Goal: Task Accomplishment & Management: Use online tool/utility

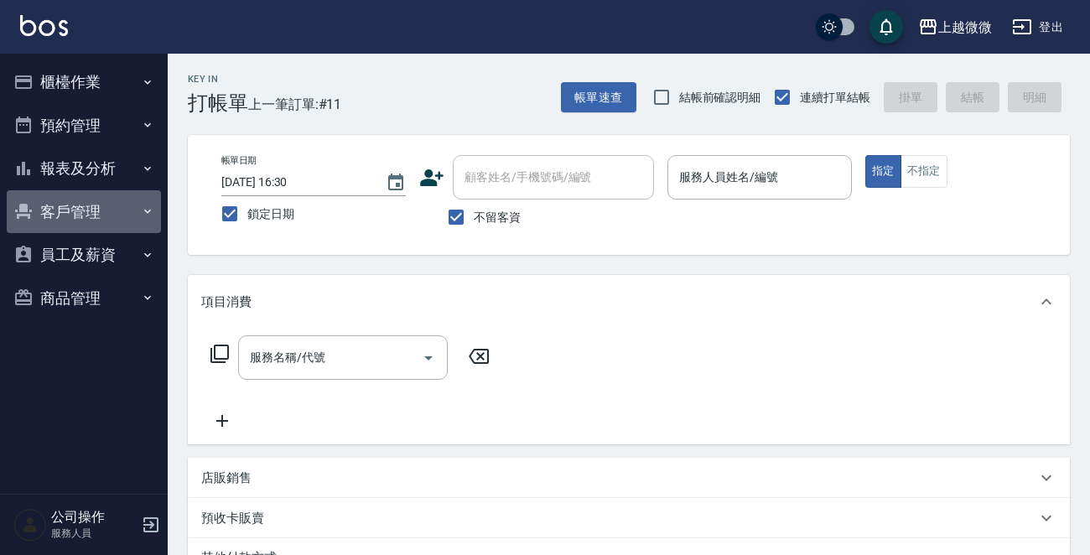
click at [58, 205] on button "客戶管理" at bounding box center [84, 212] width 154 height 44
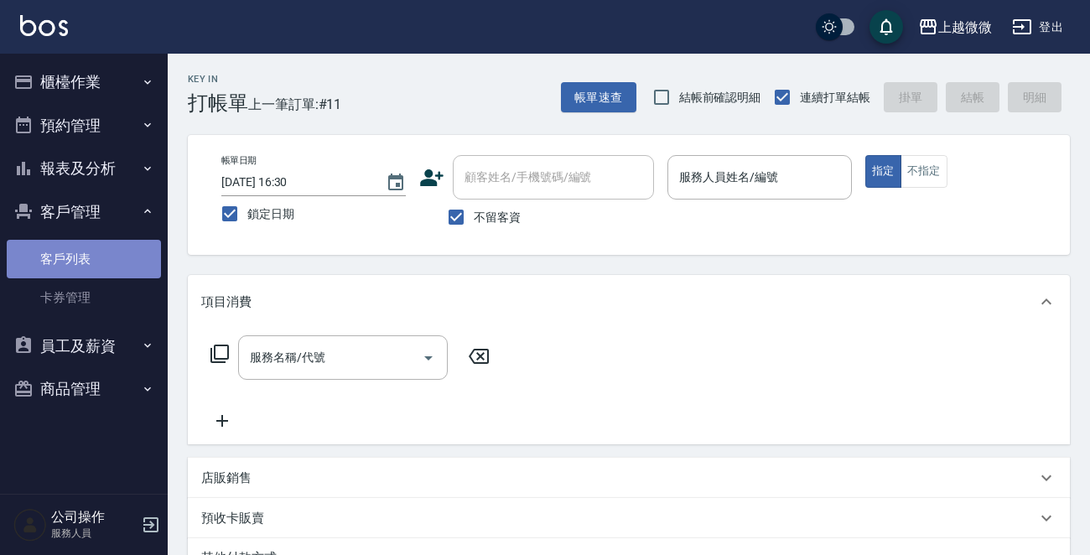
click at [79, 241] on link "客戶列表" at bounding box center [84, 259] width 154 height 39
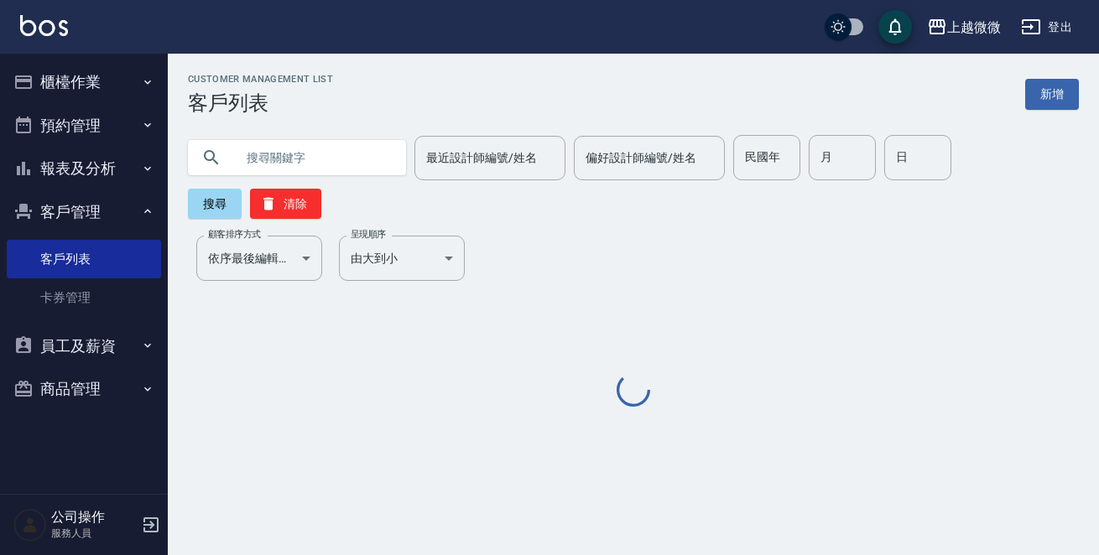
click at [310, 160] on input "text" at bounding box center [314, 157] width 158 height 45
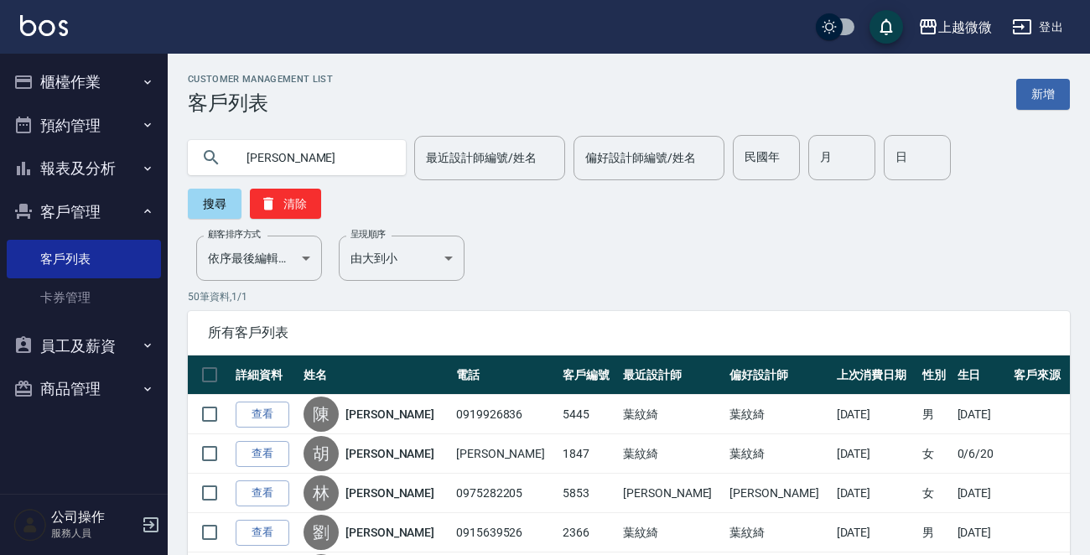
type input "[PERSON_NAME]"
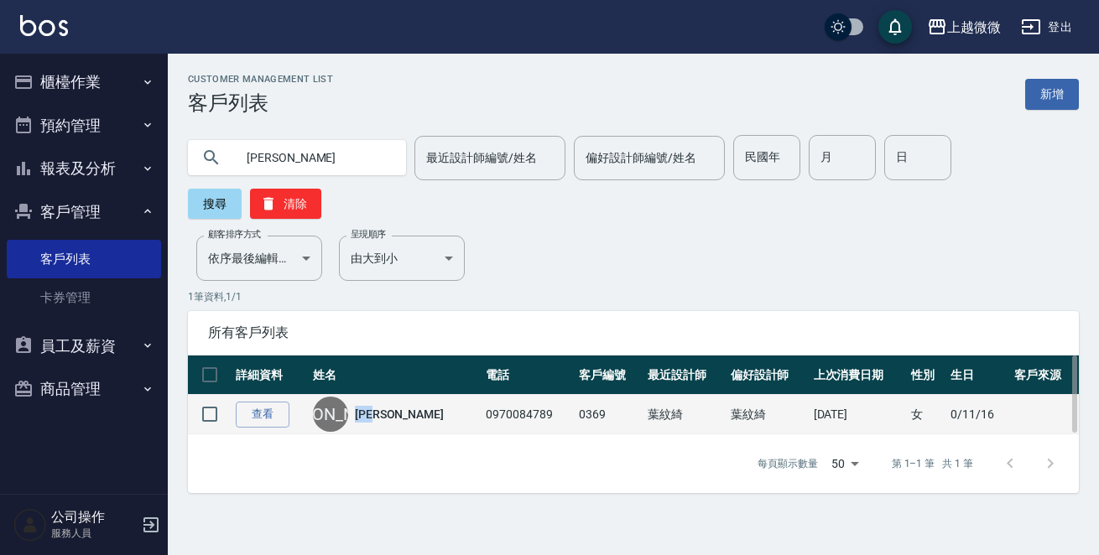
drag, startPoint x: 409, startPoint y: 374, endPoint x: 366, endPoint y: 374, distance: 42.8
click at [366, 397] on div "[PERSON_NAME]" at bounding box center [395, 414] width 164 height 35
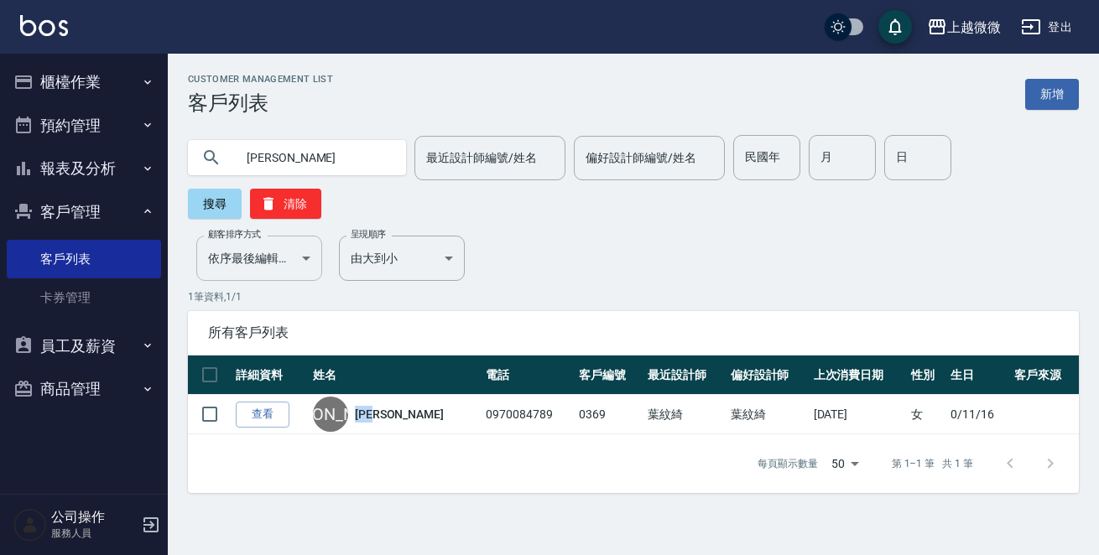
copy link "[PERSON_NAME]"
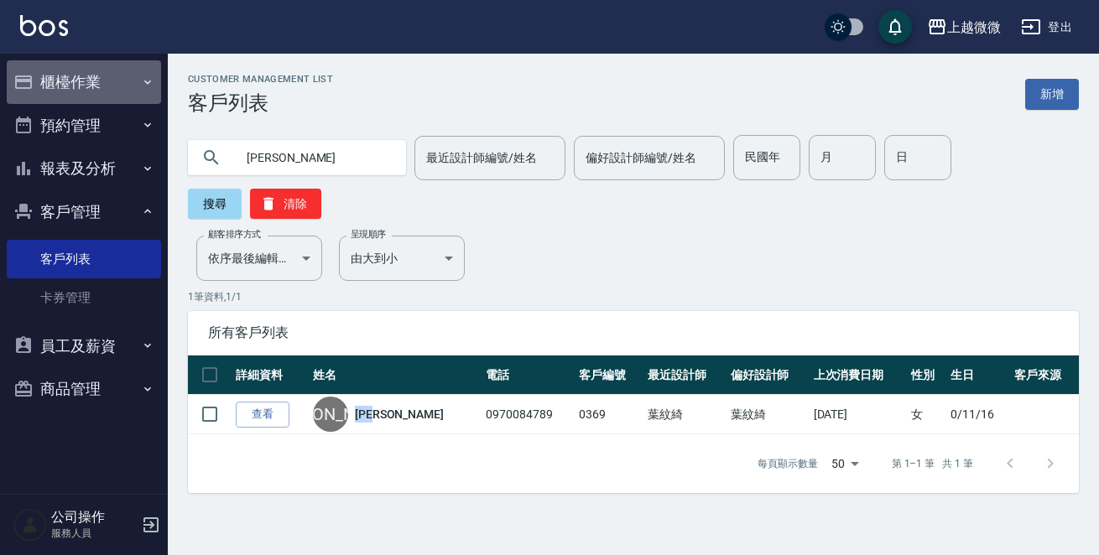
click at [96, 82] on button "櫃檯作業" at bounding box center [84, 82] width 154 height 44
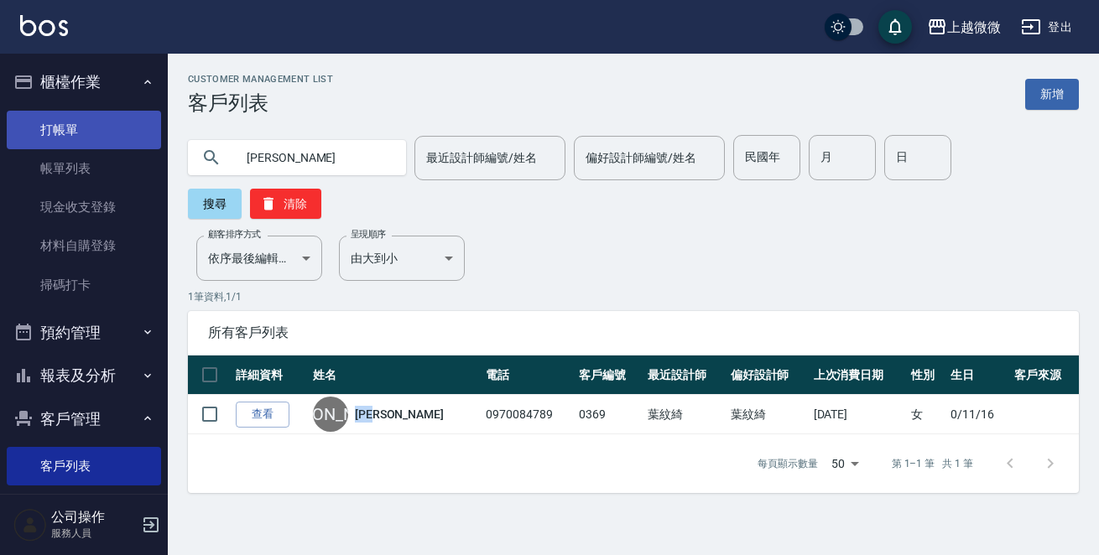
click at [50, 148] on link "打帳單" at bounding box center [84, 130] width 154 height 39
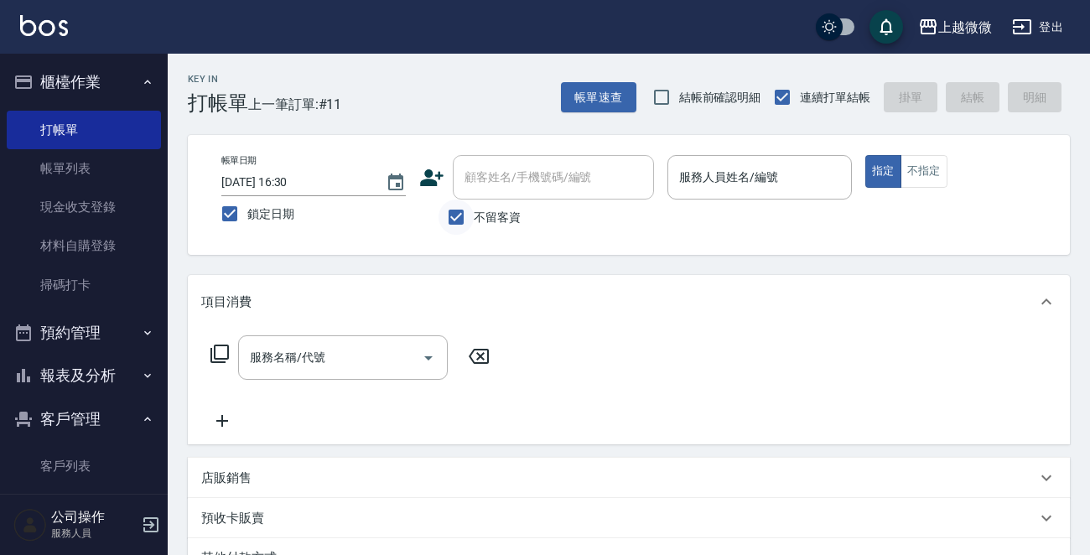
click at [454, 210] on input "不留客資" at bounding box center [456, 217] width 35 height 35
checkbox input "false"
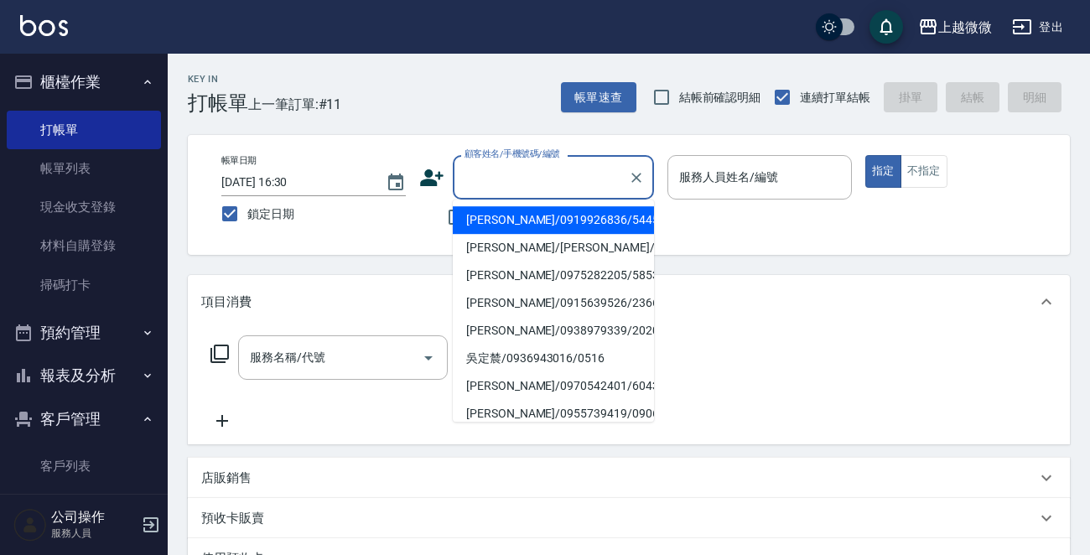
click at [477, 186] on input "顧客姓名/手機號碼/編號" at bounding box center [540, 177] width 161 height 29
paste input "[PERSON_NAME]"
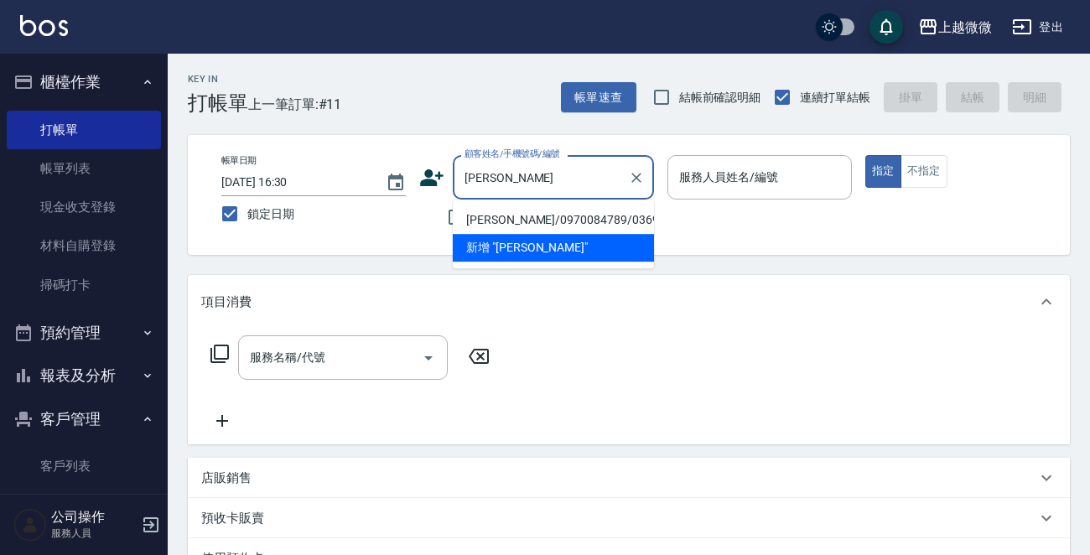
click at [528, 216] on li "[PERSON_NAME]/0970084789/0369" at bounding box center [553, 220] width 201 height 28
type input "[PERSON_NAME]/0970084789/0369"
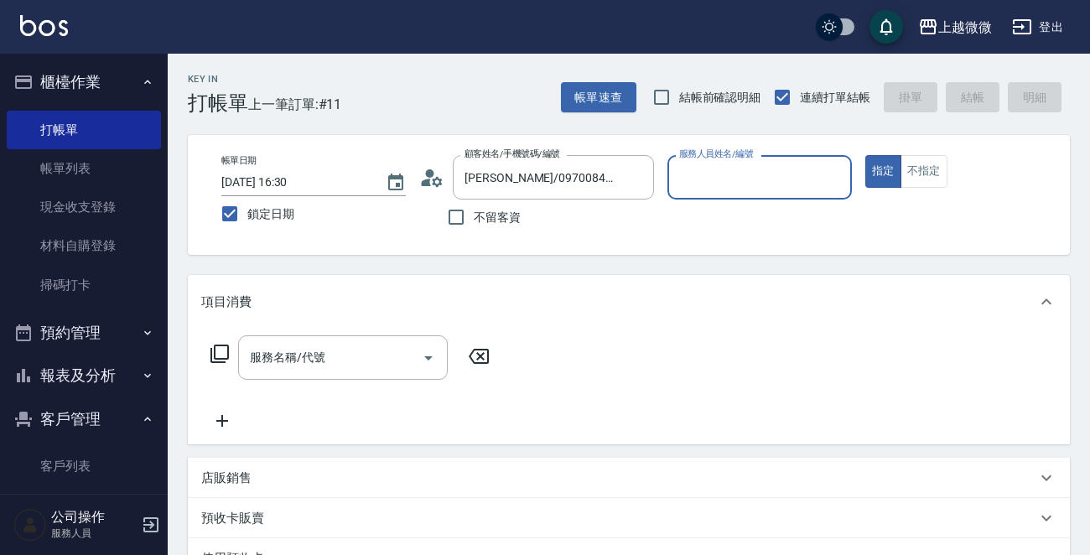
type input "Selin-5"
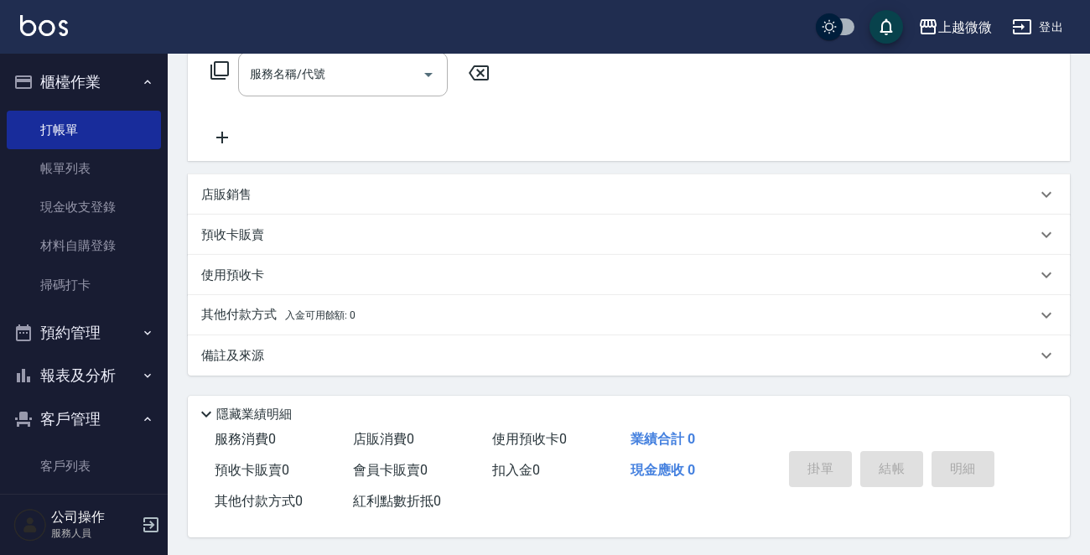
scroll to position [290, 0]
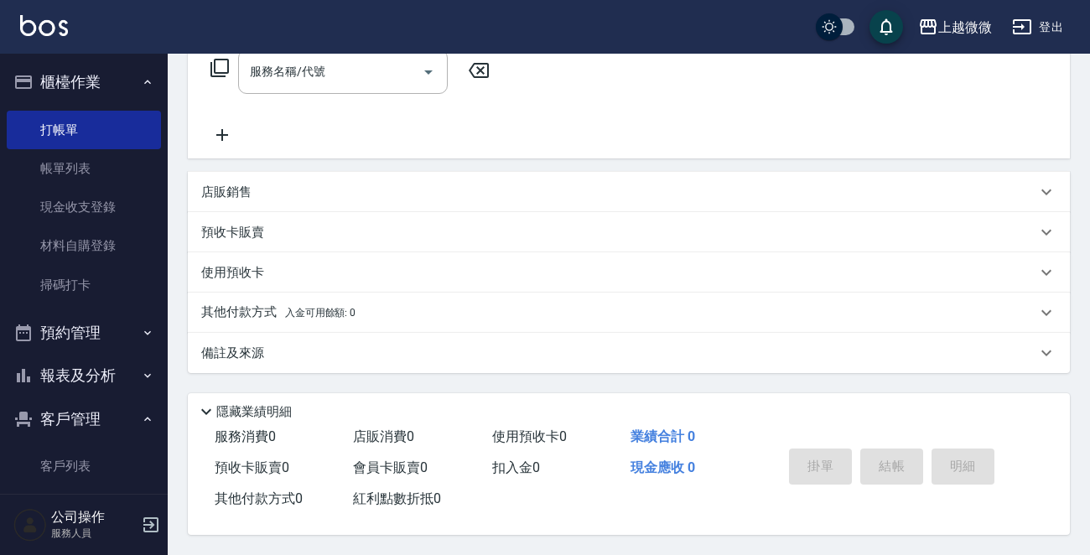
click at [241, 264] on p "使用預收卡" at bounding box center [232, 273] width 63 height 18
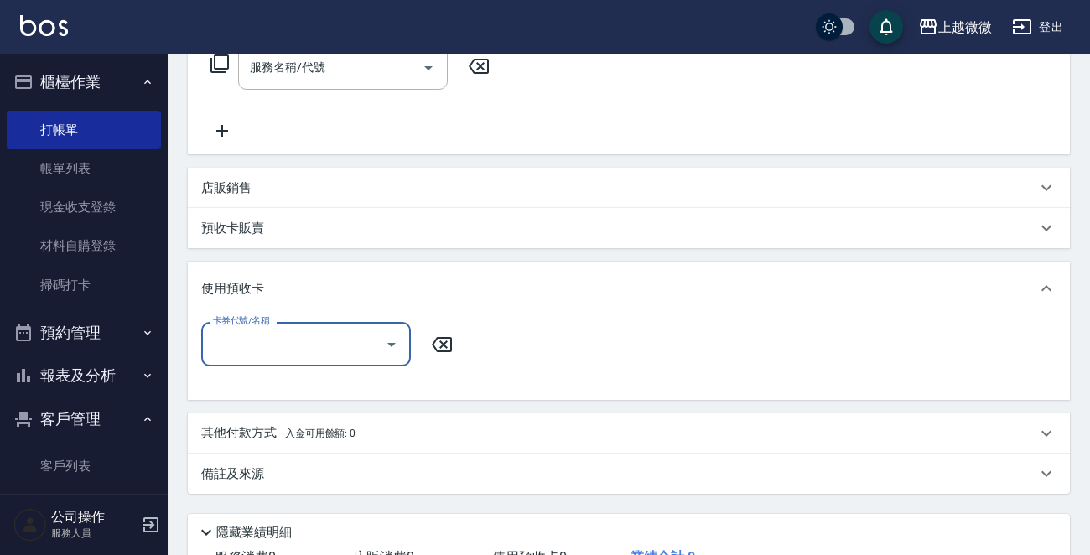
scroll to position [0, 0]
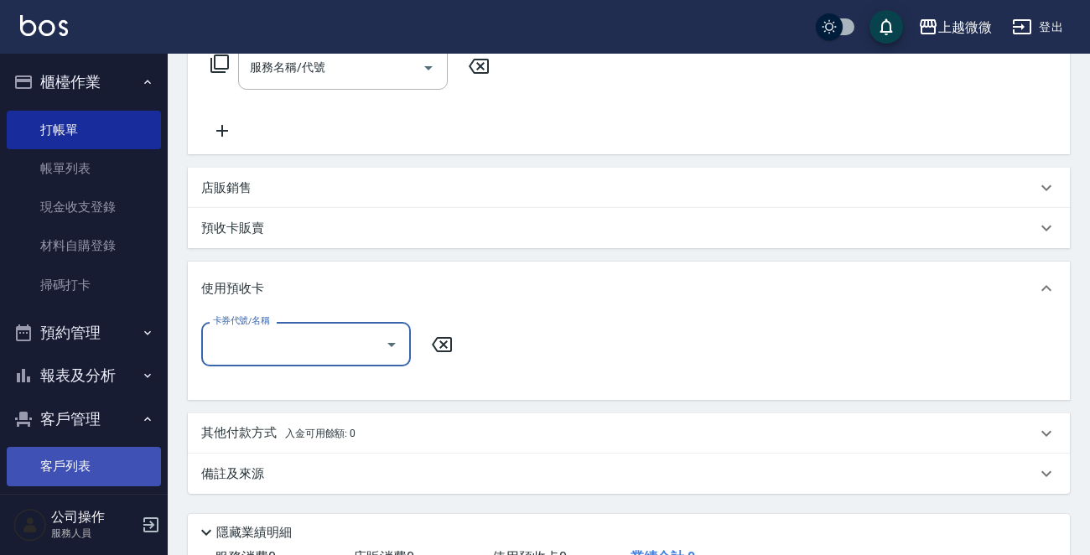
click at [77, 469] on link "客戶列表" at bounding box center [84, 466] width 154 height 39
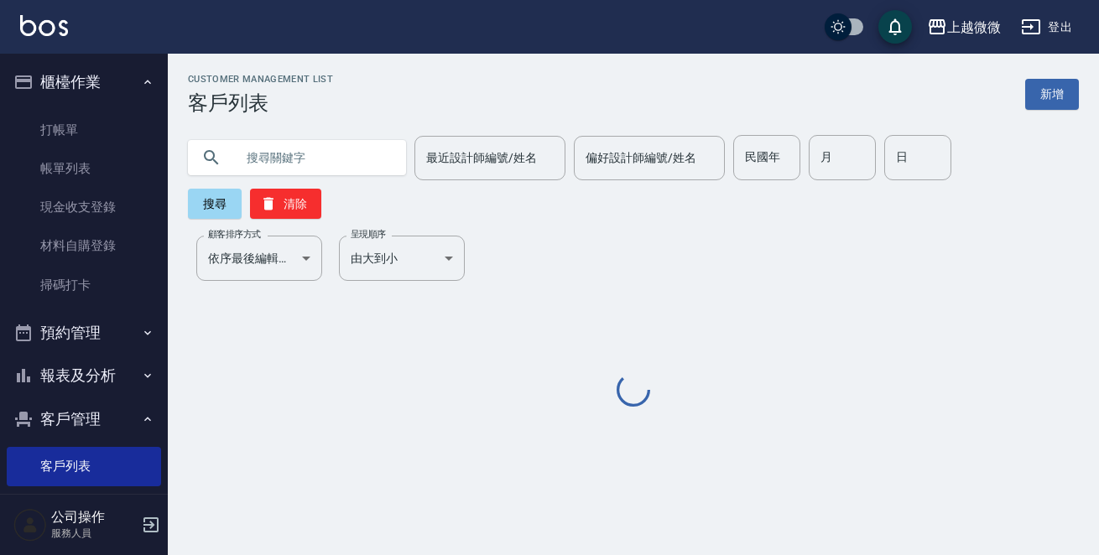
click at [310, 160] on input "text" at bounding box center [314, 157] width 158 height 45
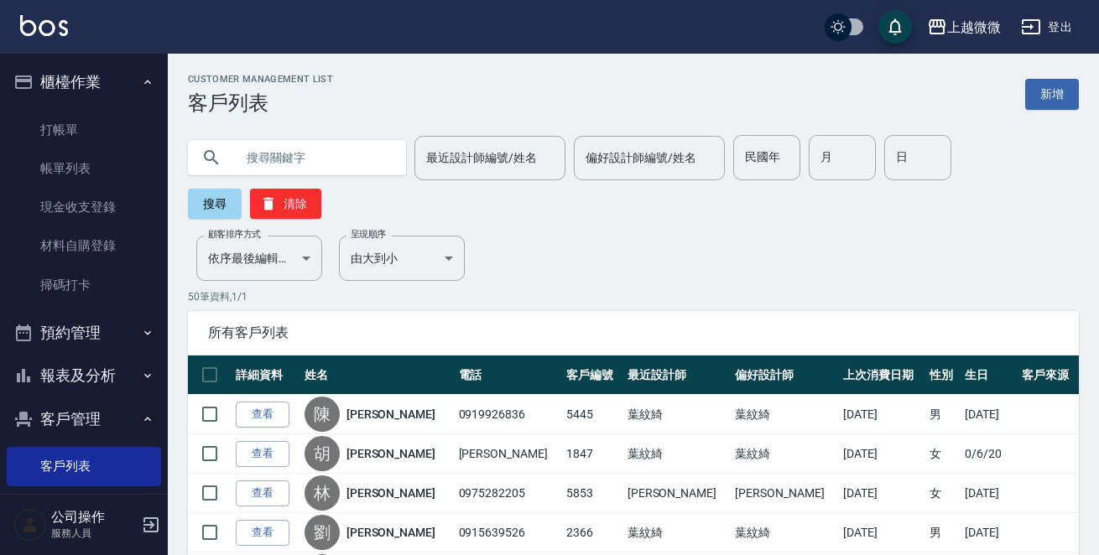
paste input "[PERSON_NAME]"
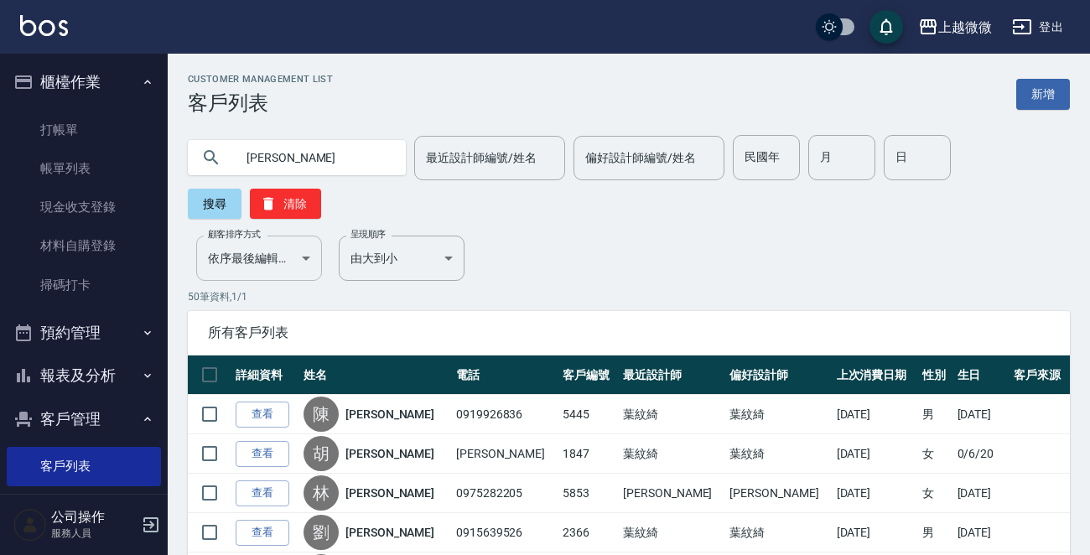
type input "[PERSON_NAME]"
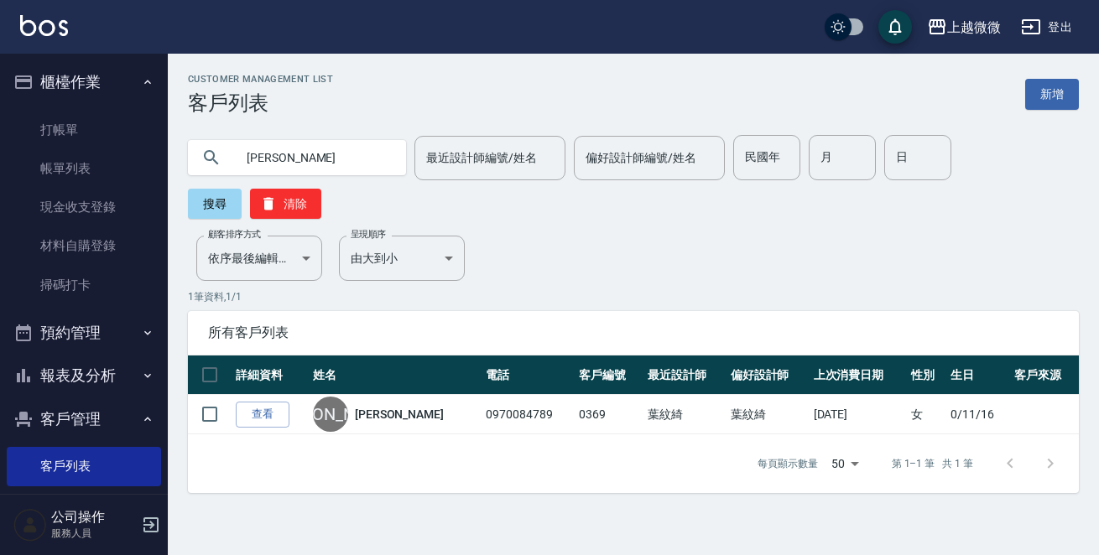
click at [385, 406] on link "[PERSON_NAME]" at bounding box center [399, 414] width 89 height 17
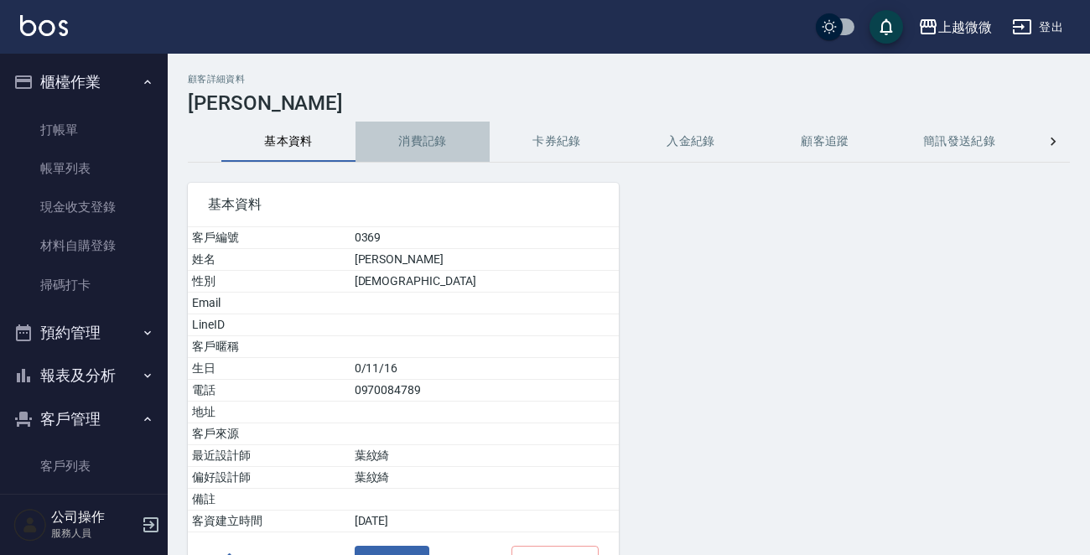
click at [415, 144] on button "消費記錄" at bounding box center [423, 142] width 134 height 40
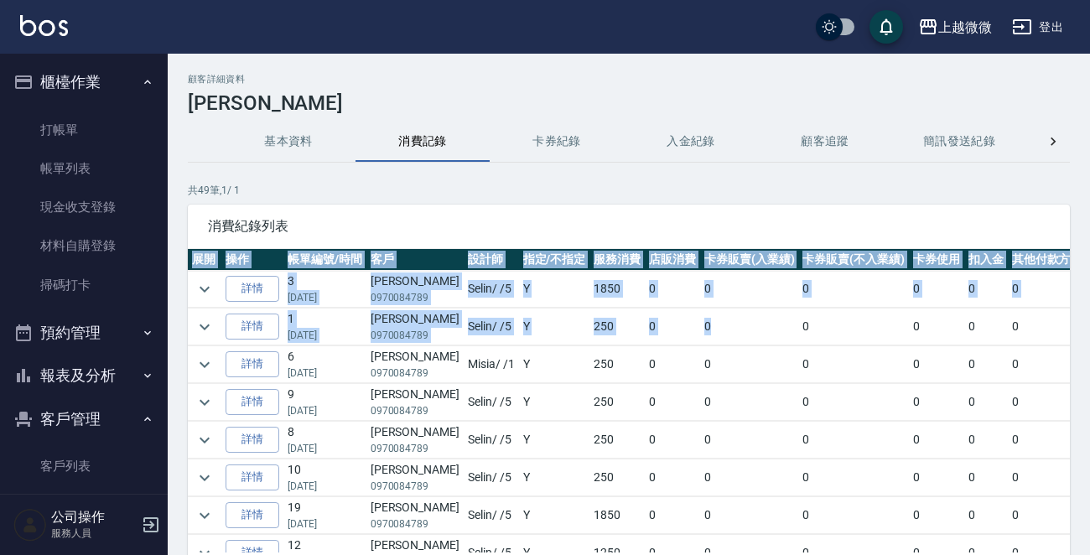
scroll to position [0, 133]
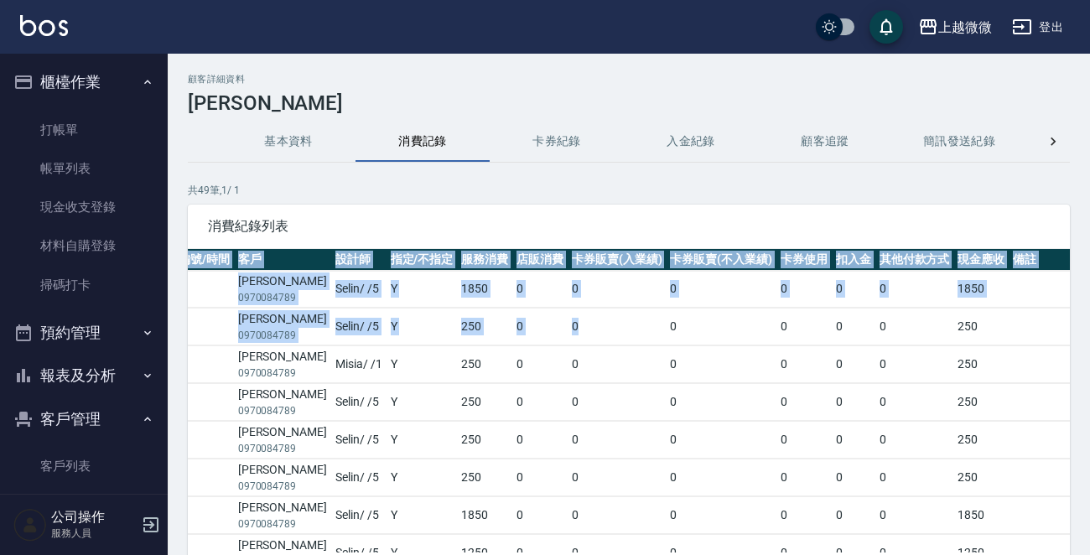
drag, startPoint x: 713, startPoint y: 341, endPoint x: 1097, endPoint y: 368, distance: 385.0
click at [1089, 368] on html "上越微微 登出 櫃檯作業 打帳單 帳單列表 現金收支登錄 材料自購登錄 掃碼打卡 預約管理 預約管理 單日預約紀錄 單週預約紀錄 報表及分析 報表目錄 店家日…" at bounding box center [545, 334] width 1090 height 669
click at [777, 346] on td "0" at bounding box center [804, 364] width 55 height 37
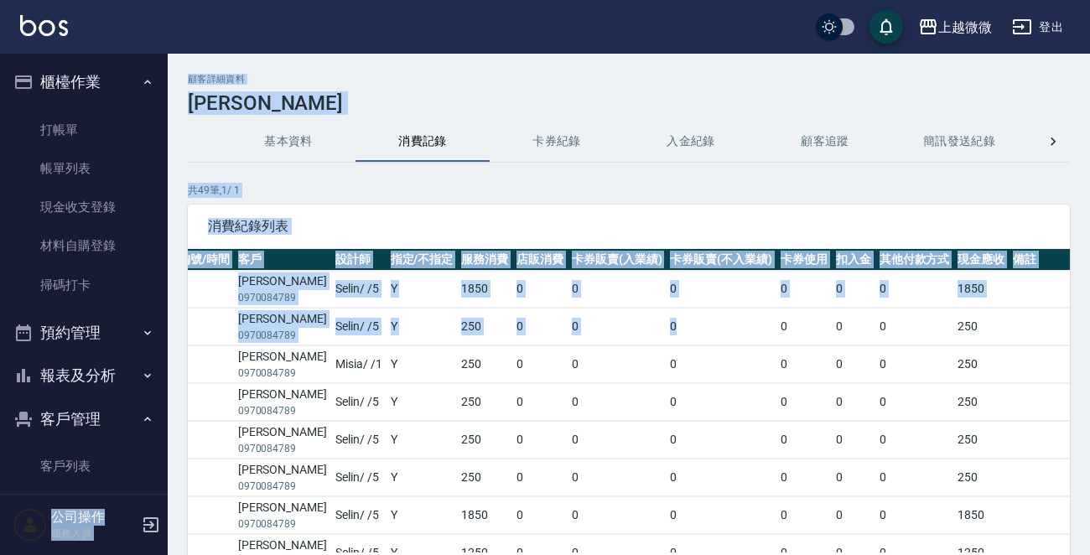
scroll to position [0, 0]
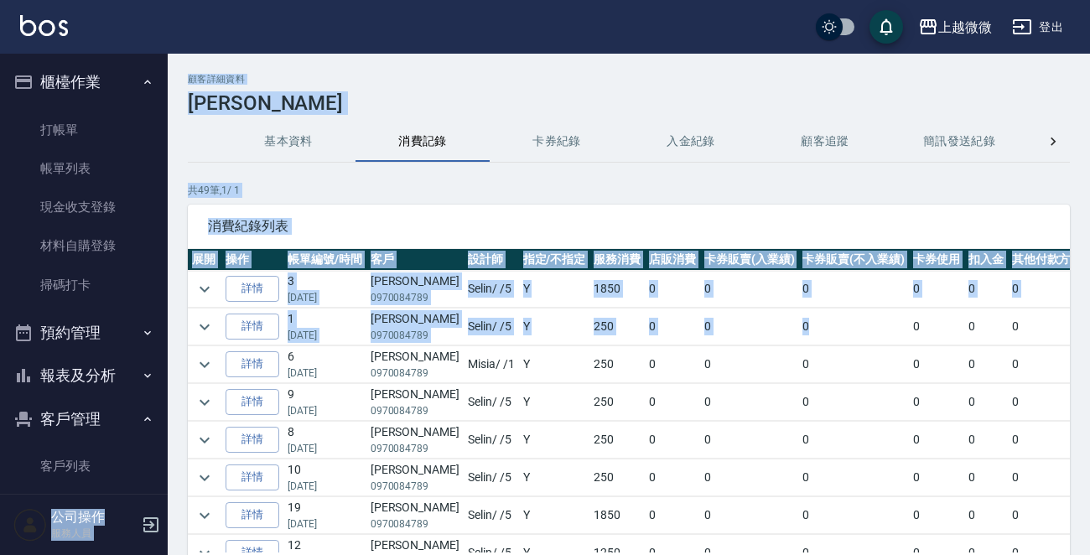
drag, startPoint x: 663, startPoint y: 338, endPoint x: 0, endPoint y: 355, distance: 662.7
click at [0, 355] on div "上越微微 登出 櫃檯作業 打帳單 帳單列表 現金收支登錄 材料自購登錄 掃碼打卡 預約管理 預約管理 單日預約紀錄 單週預約紀錄 報表及分析 報表目錄 店家日…" at bounding box center [545, 334] width 1090 height 669
click at [198, 327] on icon "expand row" at bounding box center [205, 327] width 20 height 20
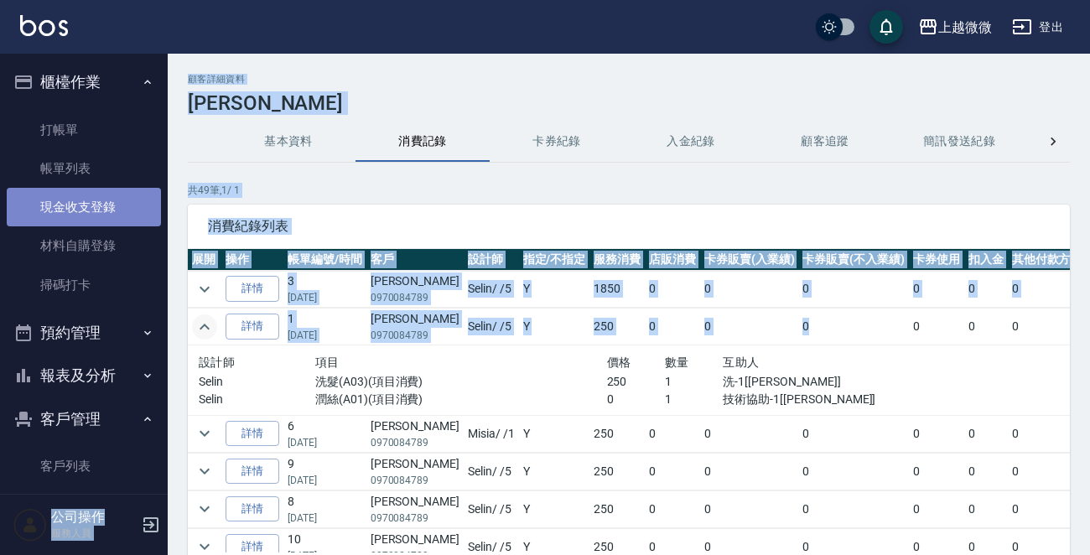
click at [96, 211] on link "現金收支登錄" at bounding box center [84, 207] width 154 height 39
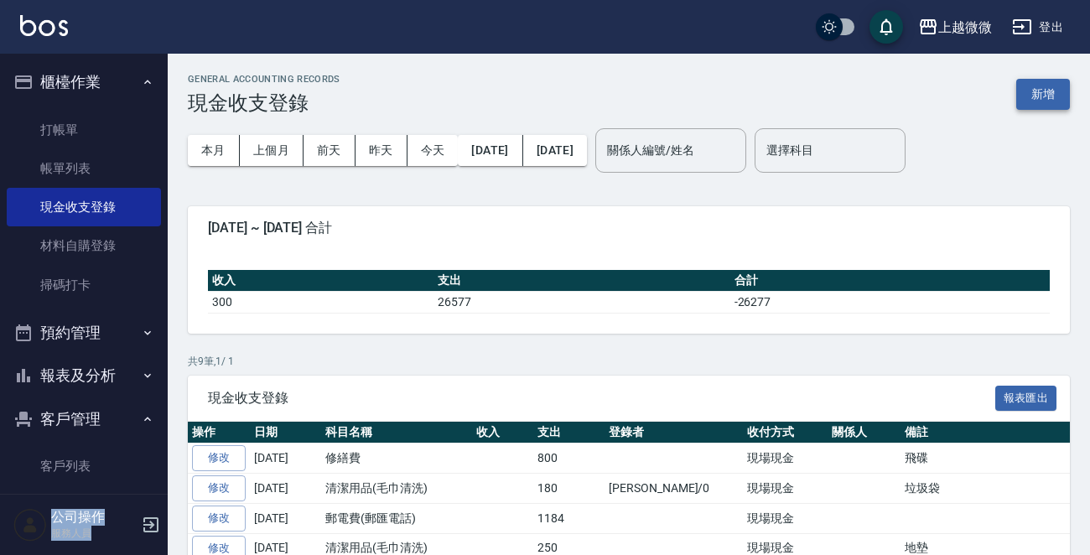
click at [1048, 94] on button "新增" at bounding box center [1043, 94] width 54 height 31
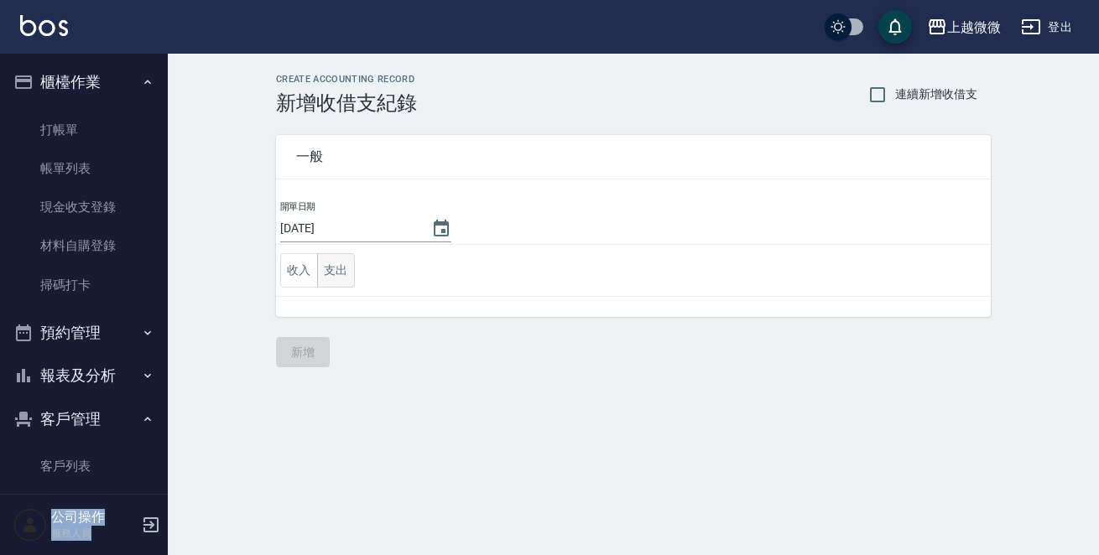
click at [327, 267] on button "支出" at bounding box center [336, 270] width 38 height 34
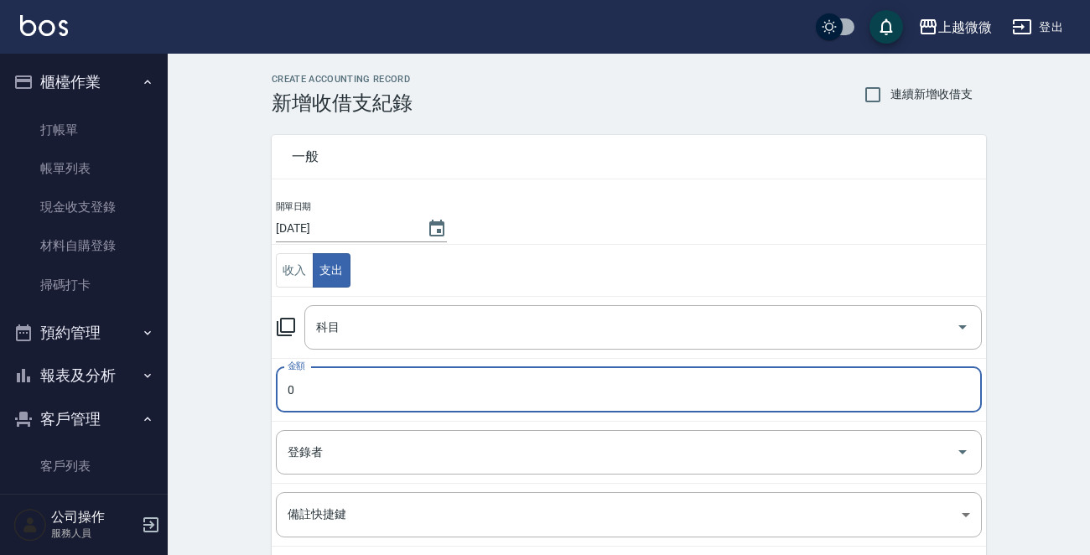
click at [347, 385] on input "0" at bounding box center [629, 389] width 706 height 45
type input "1060"
click at [508, 324] on input "科目" at bounding box center [630, 327] width 637 height 29
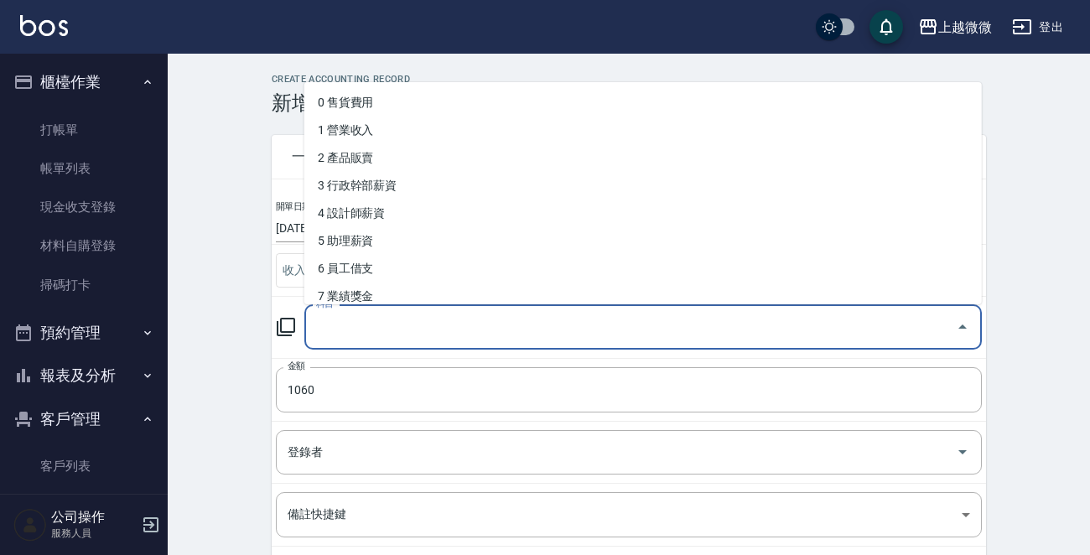
type input "f"
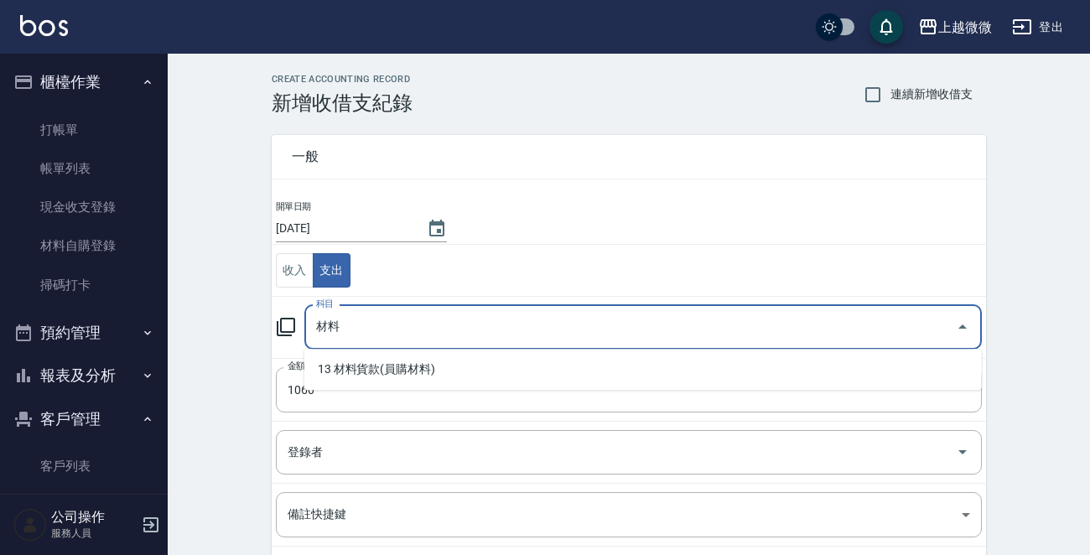
click at [432, 376] on li "13 材料貨款(員購材料)" at bounding box center [643, 370] width 678 height 28
type input "13 材料貨款(員購材料)"
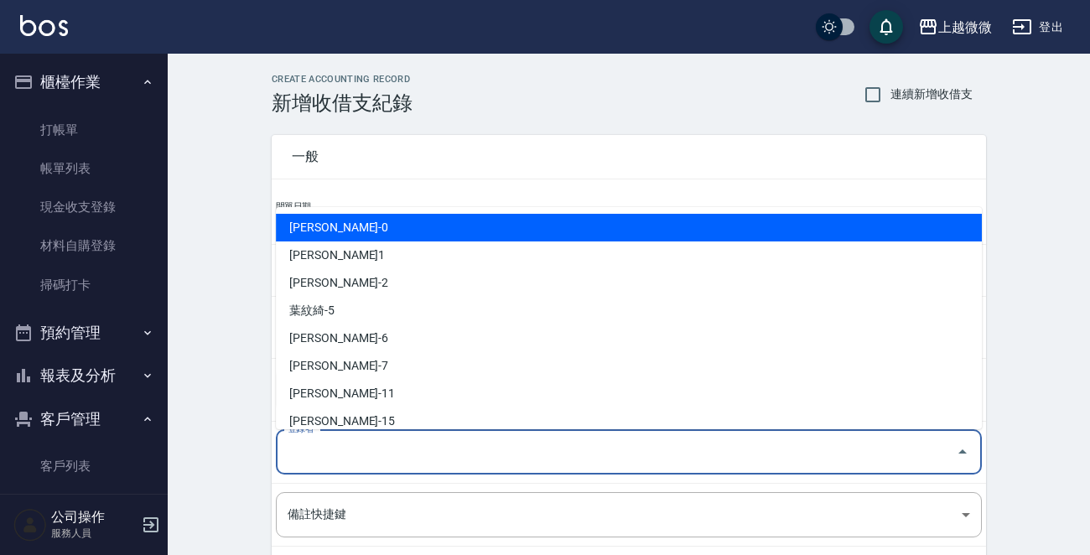
click at [404, 455] on input "登錄者" at bounding box center [616, 452] width 666 height 29
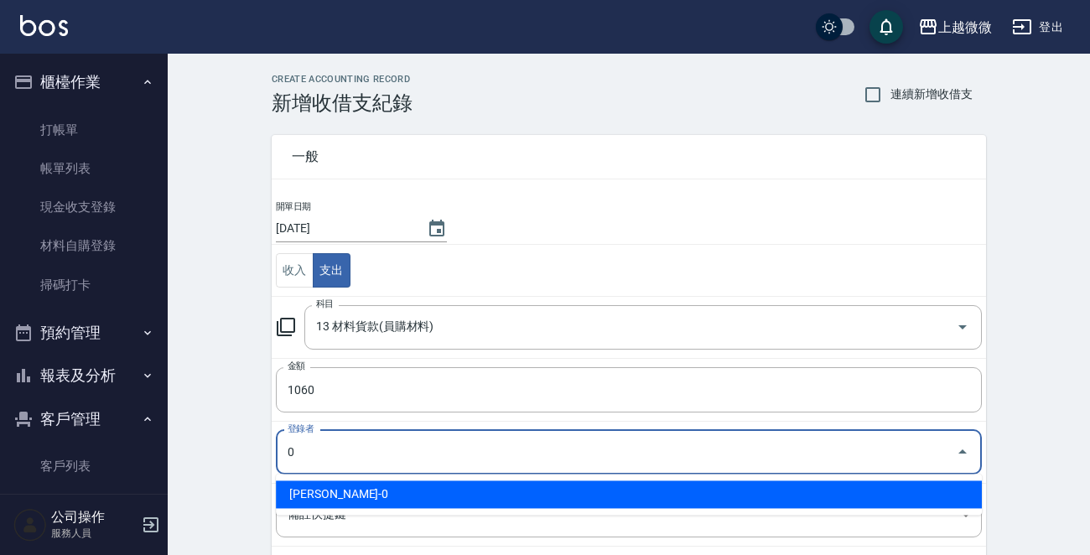
click at [362, 491] on li "[PERSON_NAME]-0" at bounding box center [629, 495] width 706 height 28
type input "[PERSON_NAME]-0"
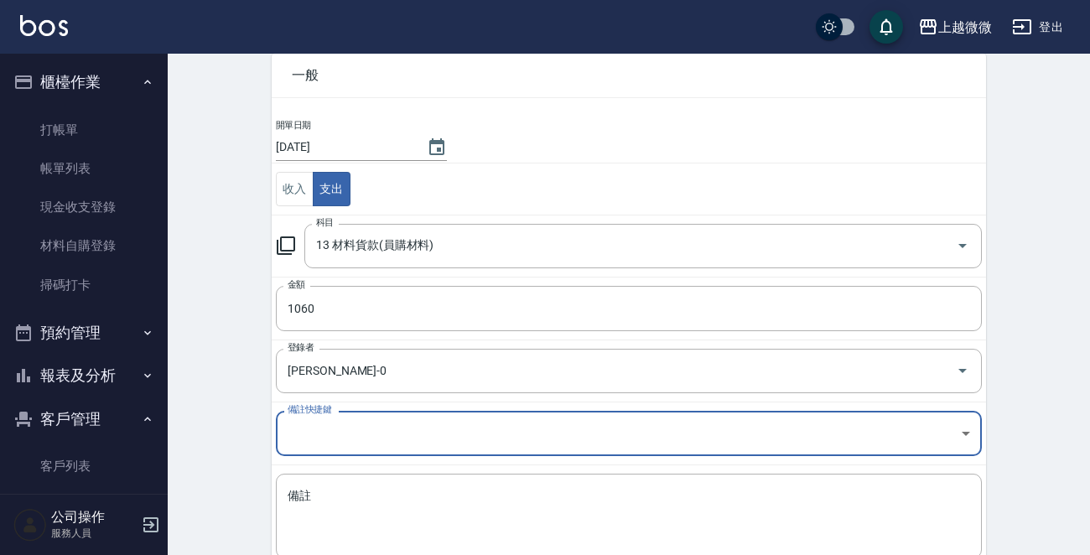
scroll to position [185, 0]
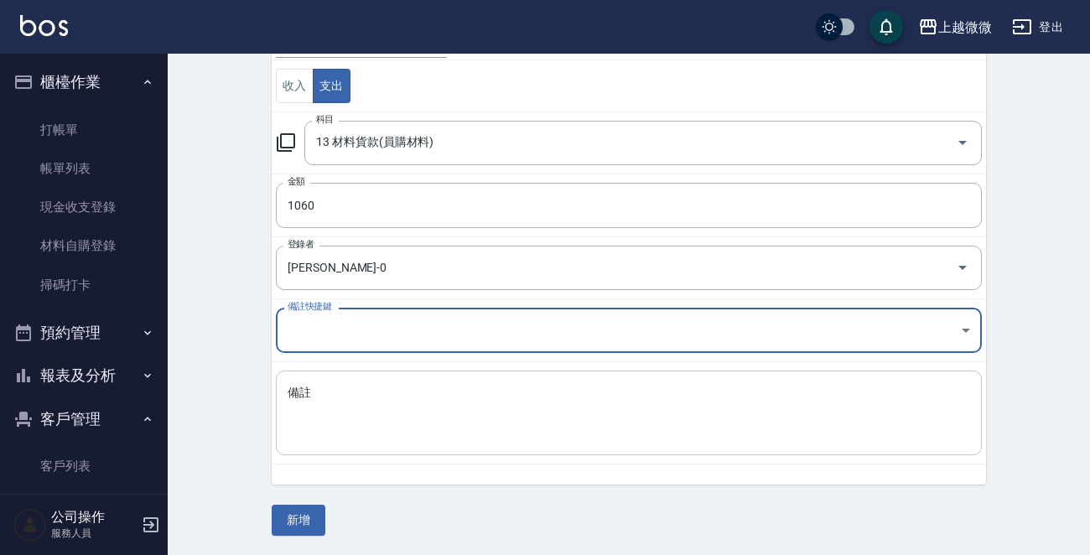
click at [419, 413] on textarea "備註" at bounding box center [629, 413] width 683 height 57
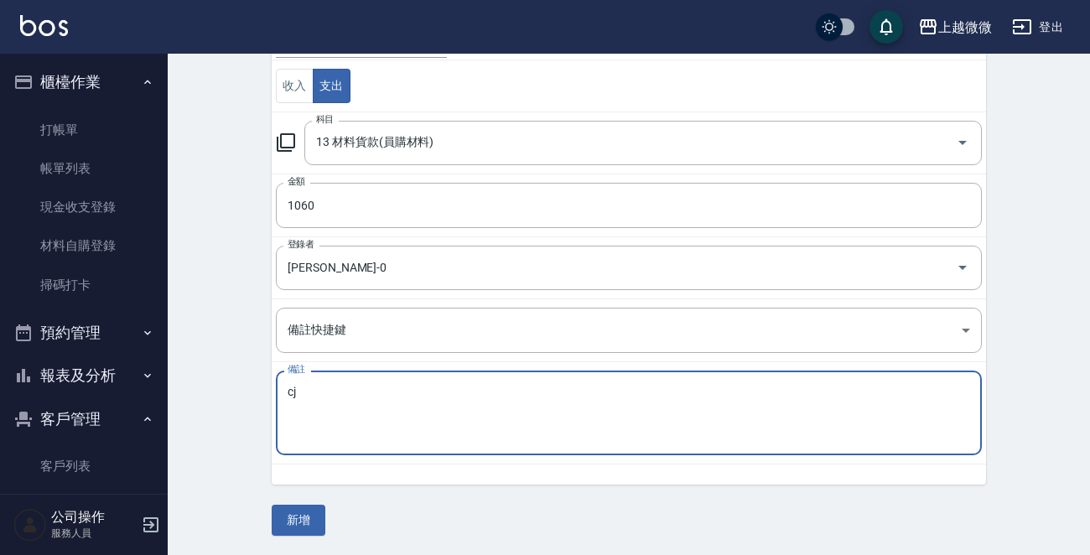
type textarea "c"
type textarea "華麗"
click at [311, 515] on button "新增" at bounding box center [299, 520] width 54 height 31
